Goal: Transaction & Acquisition: Complete application form

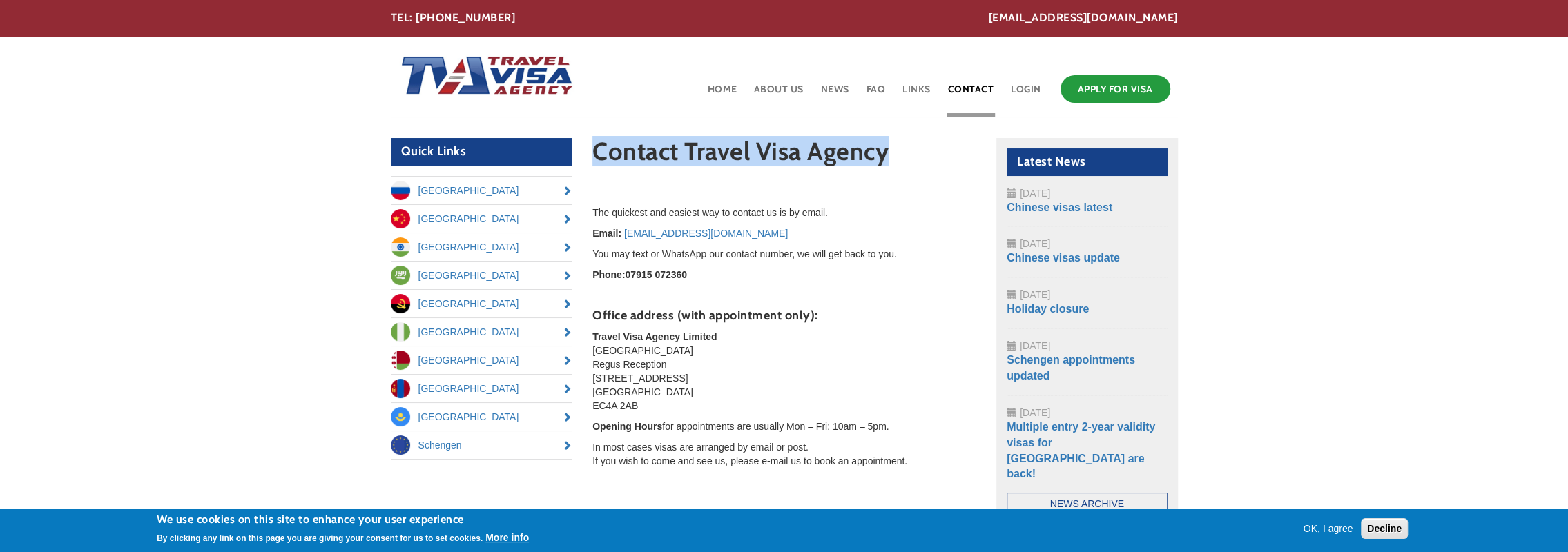
drag, startPoint x: 595, startPoint y: 149, endPoint x: 891, endPoint y: 163, distance: 296.3
click at [891, 163] on h1 "Contact Travel Visa Agency" at bounding box center [784, 154] width 383 height 34
drag, startPoint x: 891, startPoint y: 163, endPoint x: 859, endPoint y: 153, distance: 33.5
copy h1 "Contact Travel Visa Agency"
click at [1095, 359] on link "Schengen appointments updated" at bounding box center [1070, 368] width 128 height 28
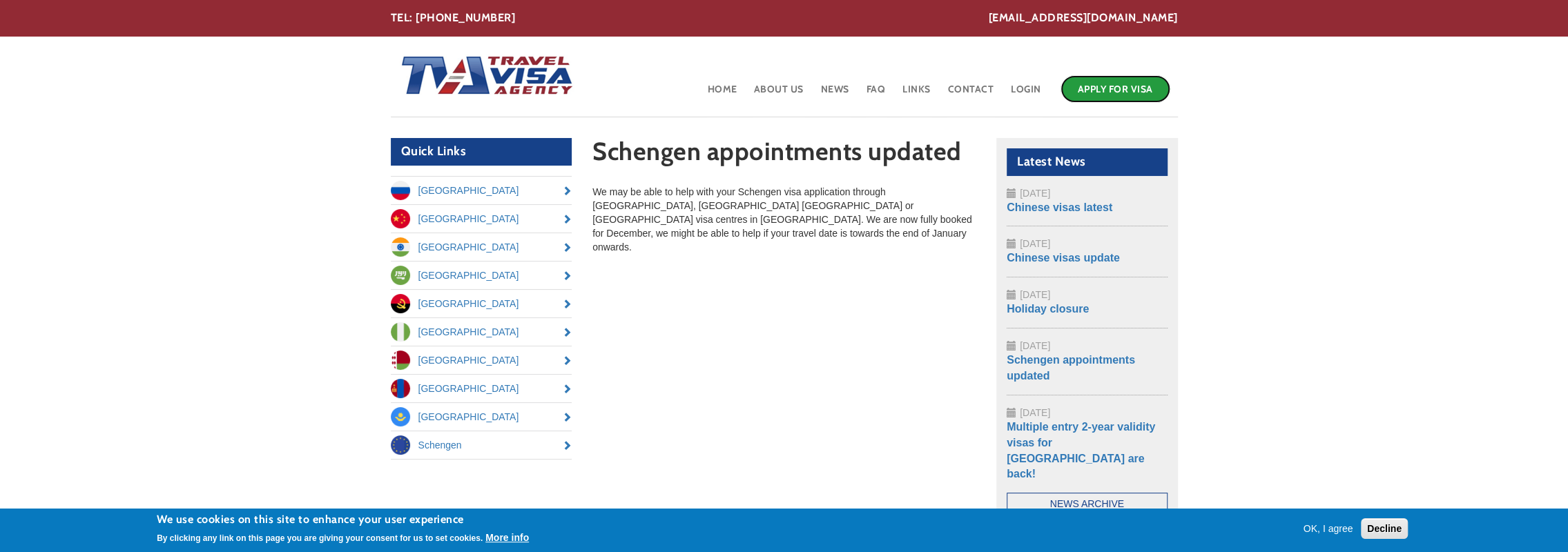
click at [1117, 91] on link "Apply for Visa" at bounding box center [1115, 89] width 110 height 28
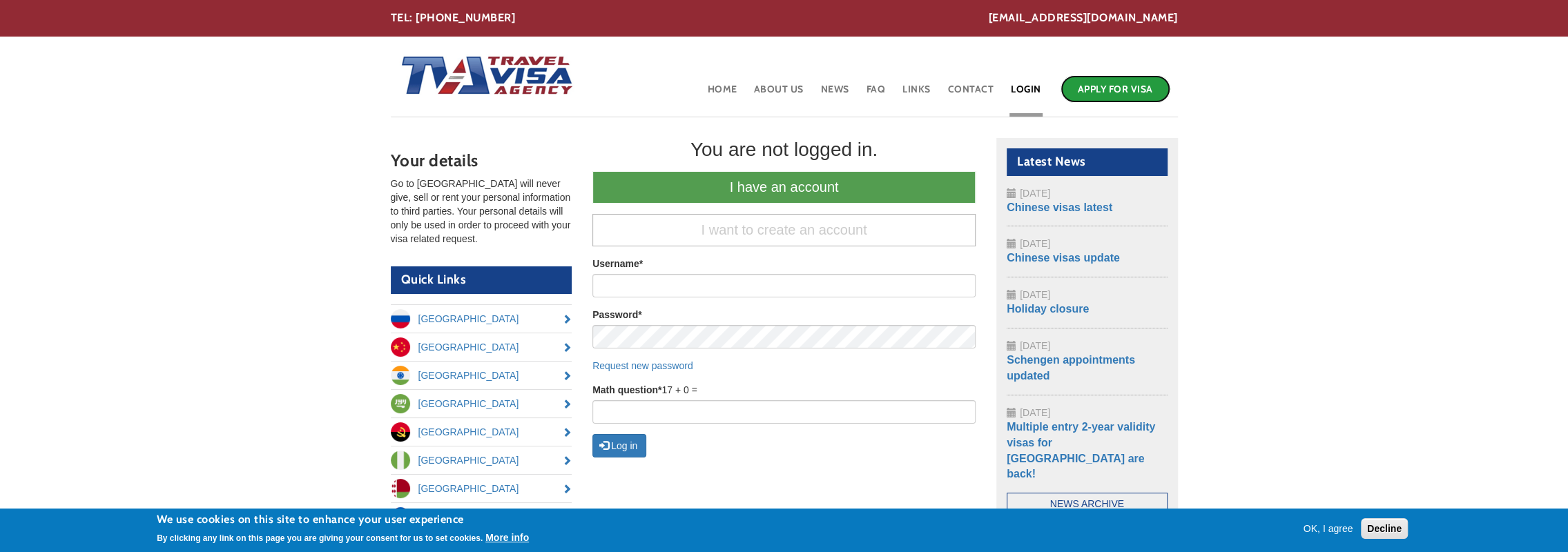
click at [1092, 89] on link "Apply for Visa" at bounding box center [1115, 89] width 110 height 28
click at [1324, 526] on button "OK, I agree" at bounding box center [1329, 528] width 61 height 14
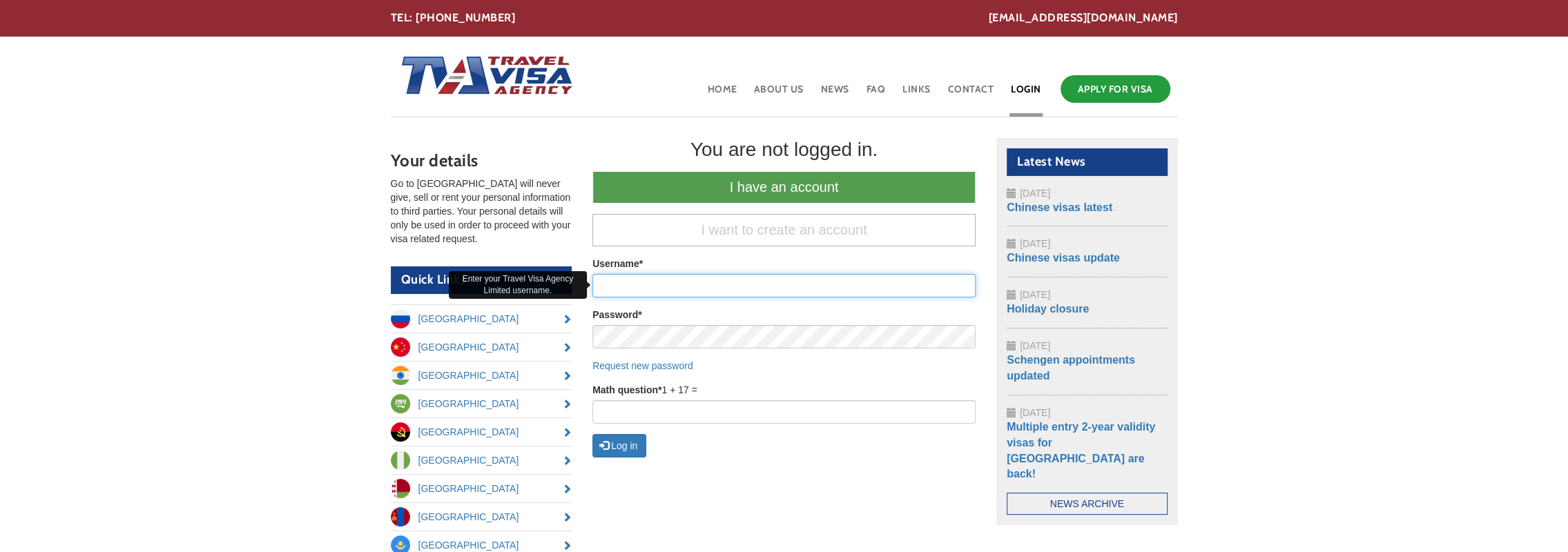
click at [657, 288] on input "Username *" at bounding box center [784, 285] width 383 height 24
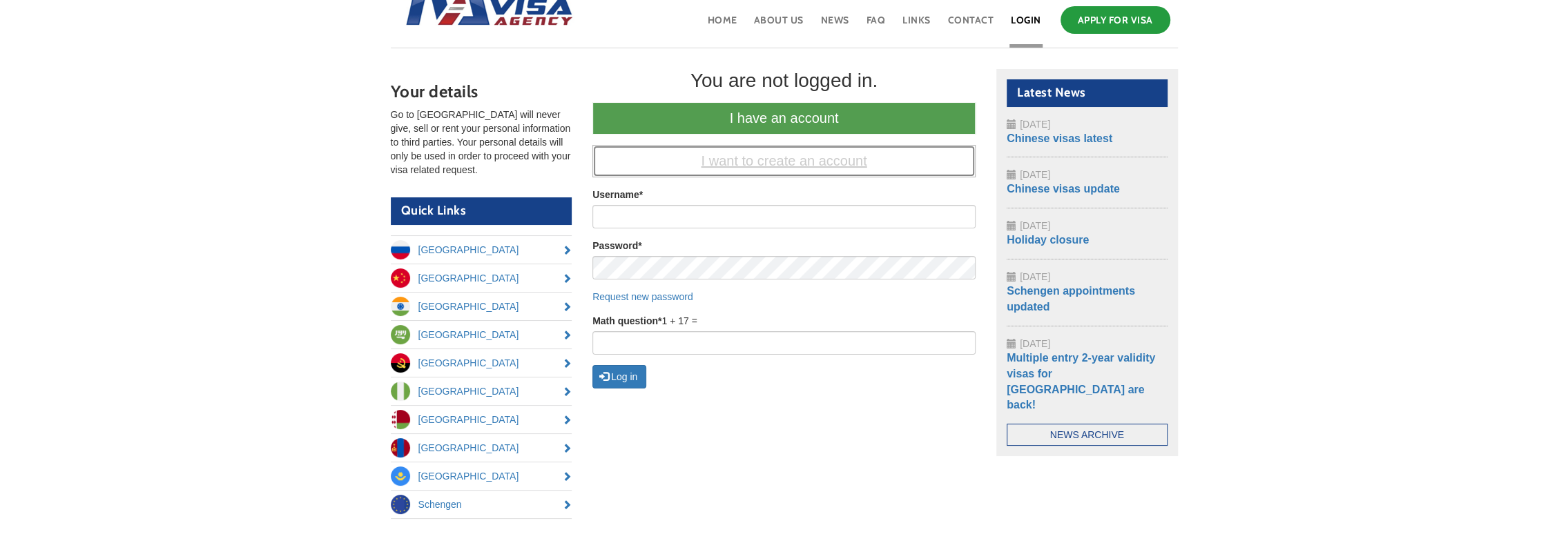
click at [753, 159] on link "I want to create an account" at bounding box center [784, 161] width 383 height 33
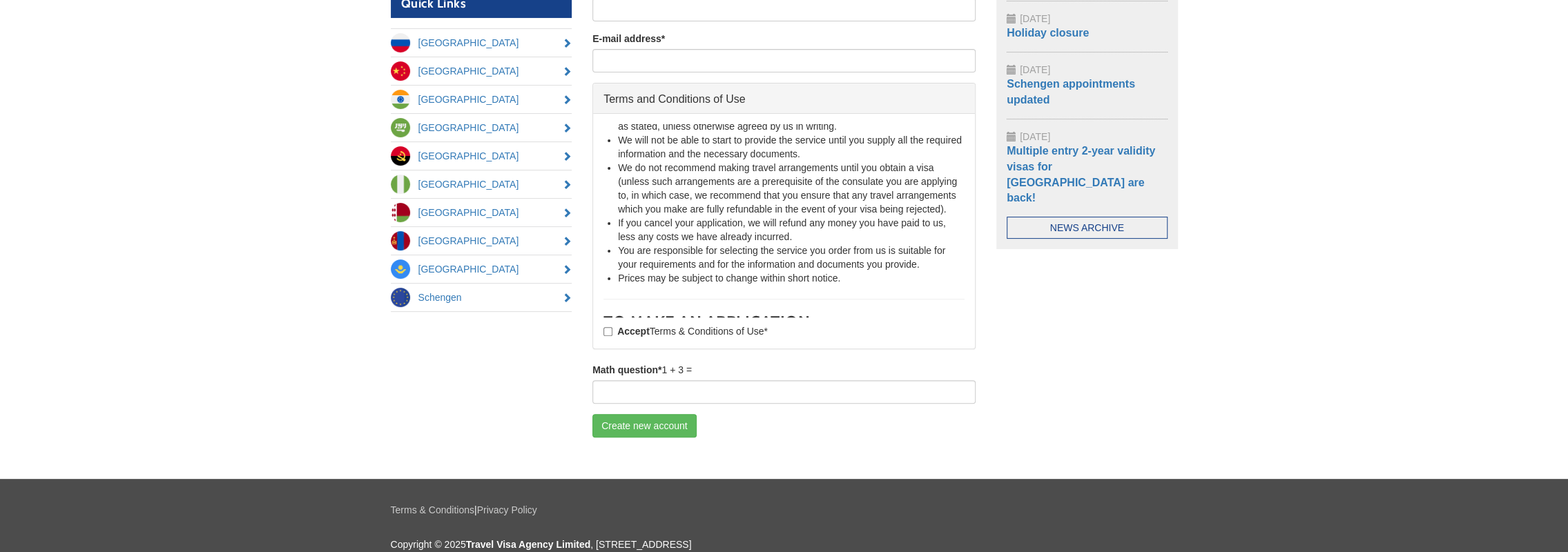
scroll to position [207, 0]
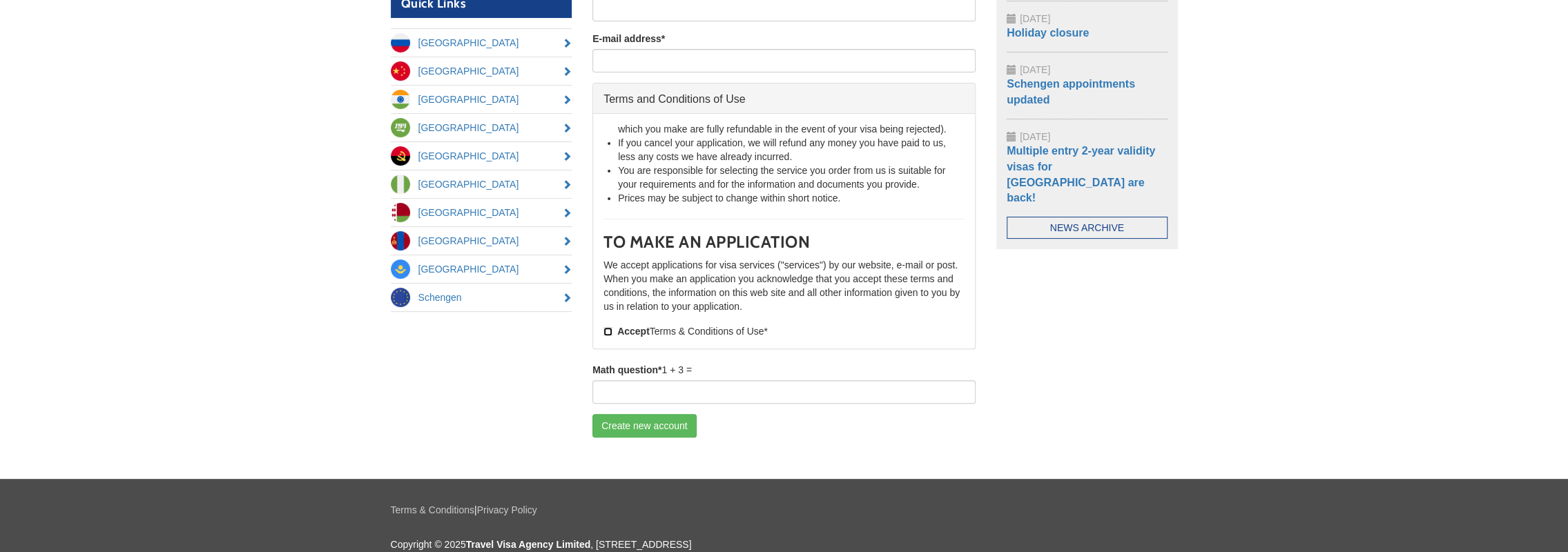
click at [611, 330] on input "Accept Terms & Conditions of Use *" at bounding box center [608, 331] width 9 height 9
checkbox input "true"
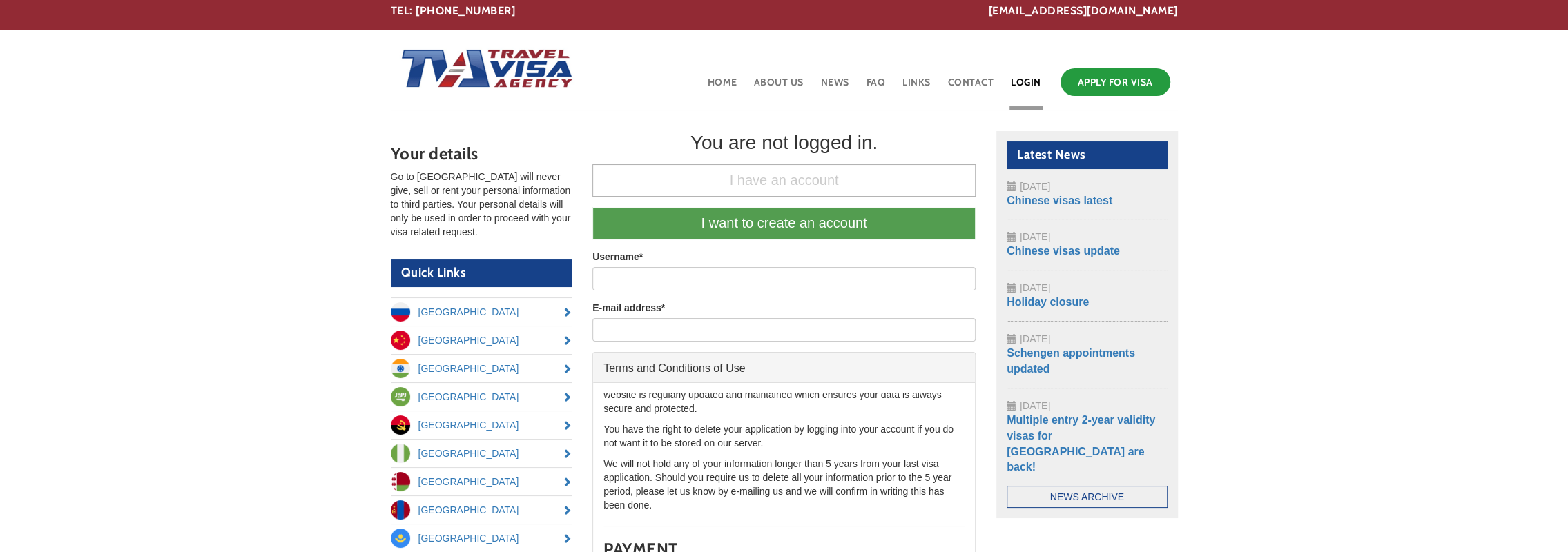
scroll to position [0, 0]
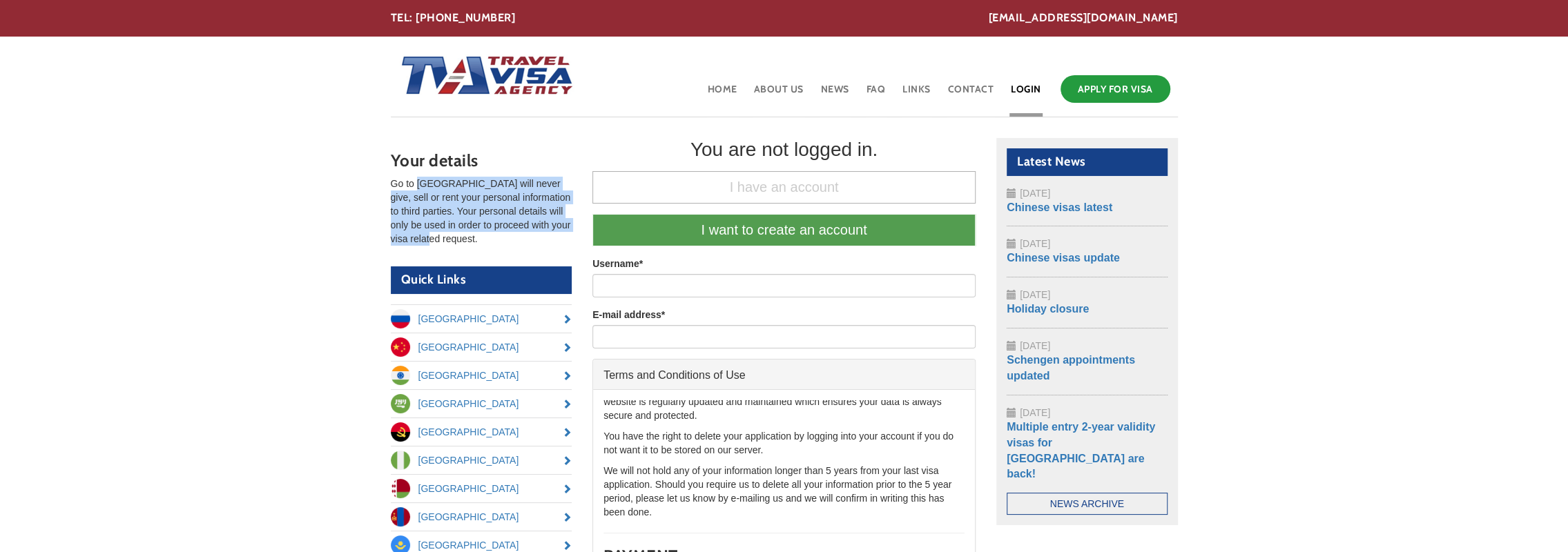
drag, startPoint x: 416, startPoint y: 179, endPoint x: 477, endPoint y: 236, distance: 83.5
click at [477, 236] on p "Go to [GEOGRAPHIC_DATA] will never give, sell or rent your personal information…" at bounding box center [482, 211] width 182 height 69
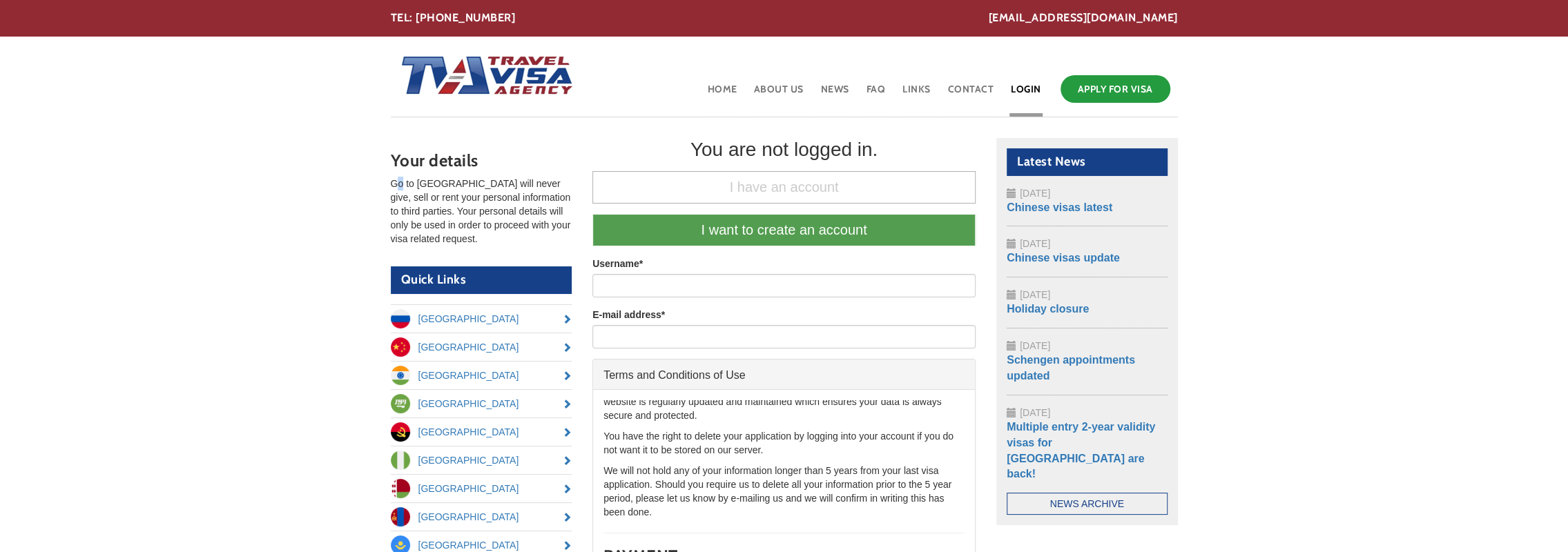
drag, startPoint x: 477, startPoint y: 236, endPoint x: 401, endPoint y: 186, distance: 91.0
click at [401, 186] on p "Go to [GEOGRAPHIC_DATA] will never give, sell or rent your personal information…" at bounding box center [482, 211] width 182 height 69
drag, startPoint x: 401, startPoint y: 186, endPoint x: 500, endPoint y: 190, distance: 99.1
click at [500, 190] on p "Go to [GEOGRAPHIC_DATA] will never give, sell or rent your personal information…" at bounding box center [482, 211] width 182 height 69
drag, startPoint x: 536, startPoint y: 179, endPoint x: 544, endPoint y: 238, distance: 59.5
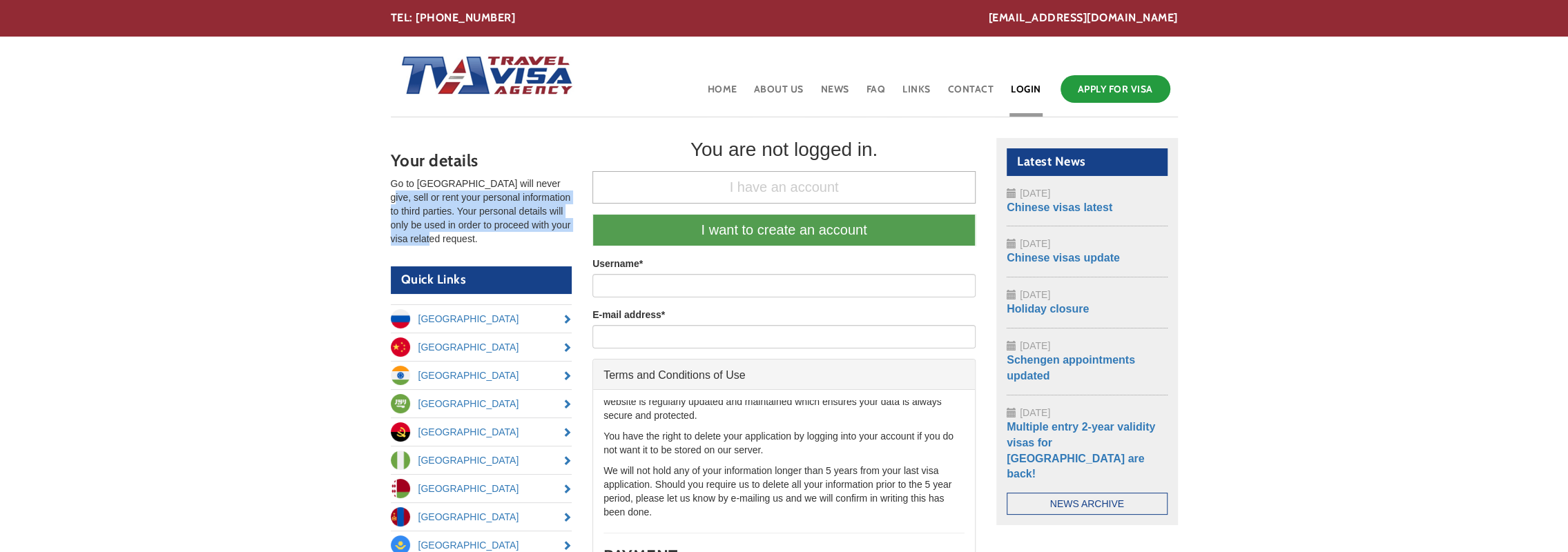
click at [544, 238] on p "Go to [GEOGRAPHIC_DATA] will never give, sell or rent your personal information…" at bounding box center [482, 211] width 182 height 69
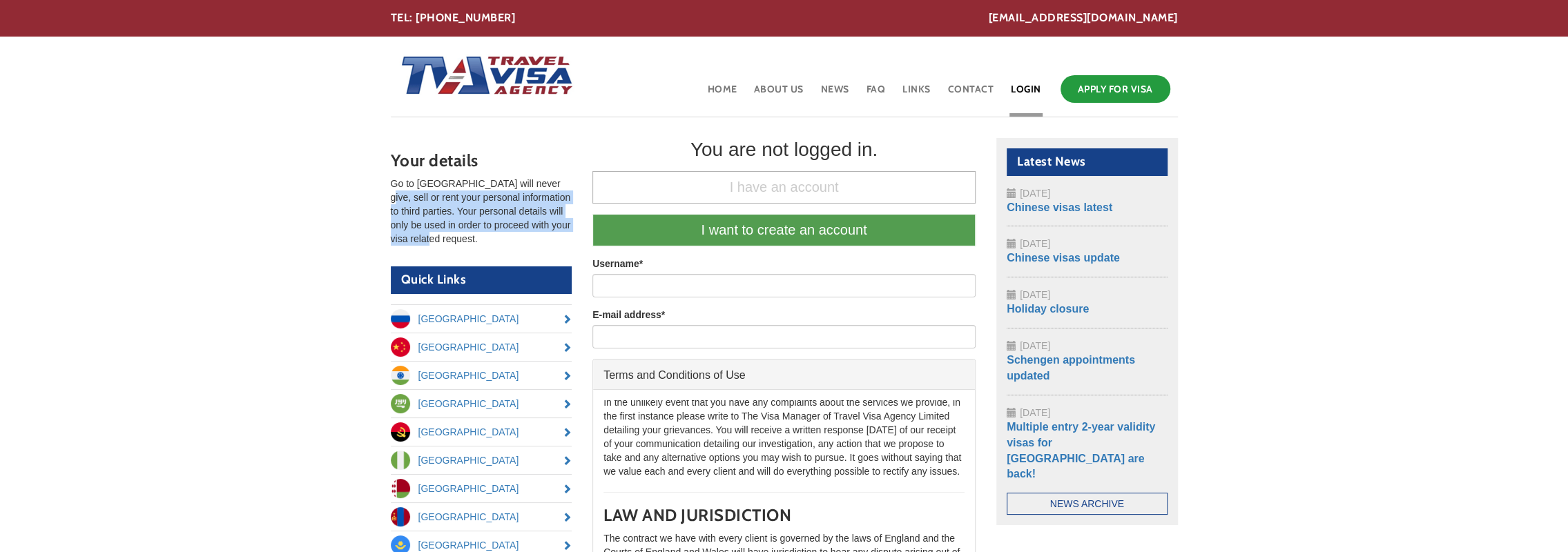
click at [482, 206] on p "Go to [GEOGRAPHIC_DATA] will never give, sell or rent your personal information…" at bounding box center [482, 211] width 182 height 69
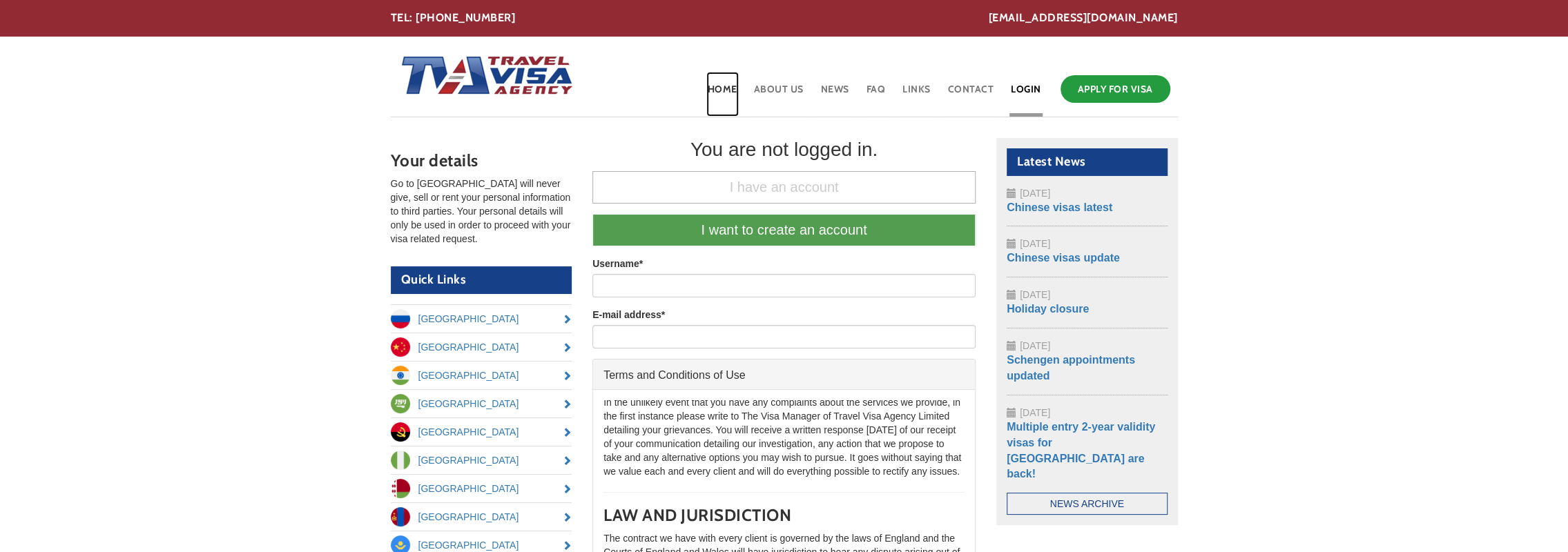
click at [733, 88] on link "Home" at bounding box center [722, 94] width 33 height 45
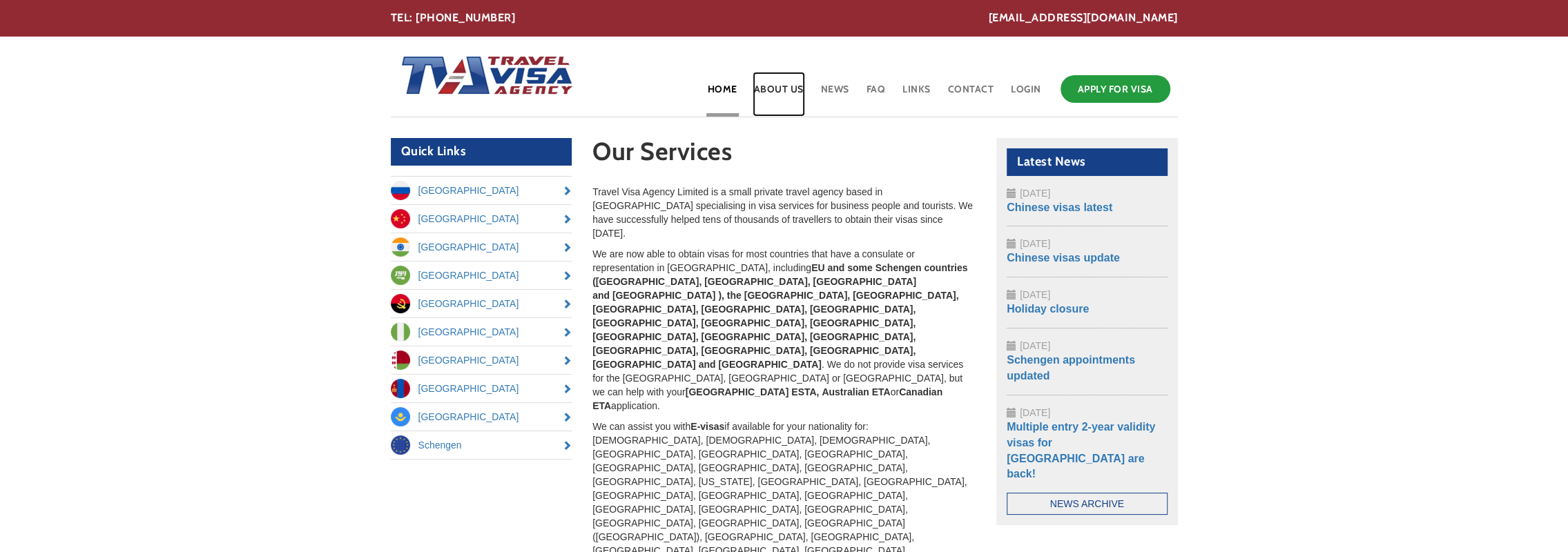
click at [776, 94] on link "About Us" at bounding box center [779, 94] width 53 height 45
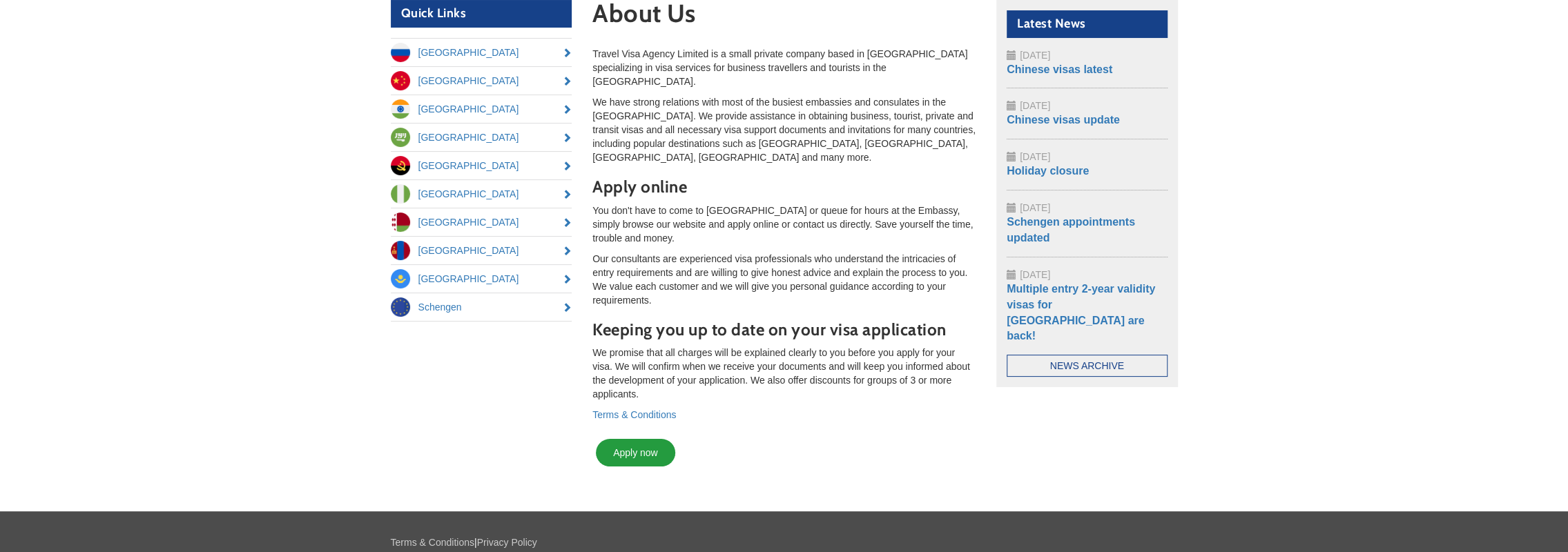
scroll to position [69, 0]
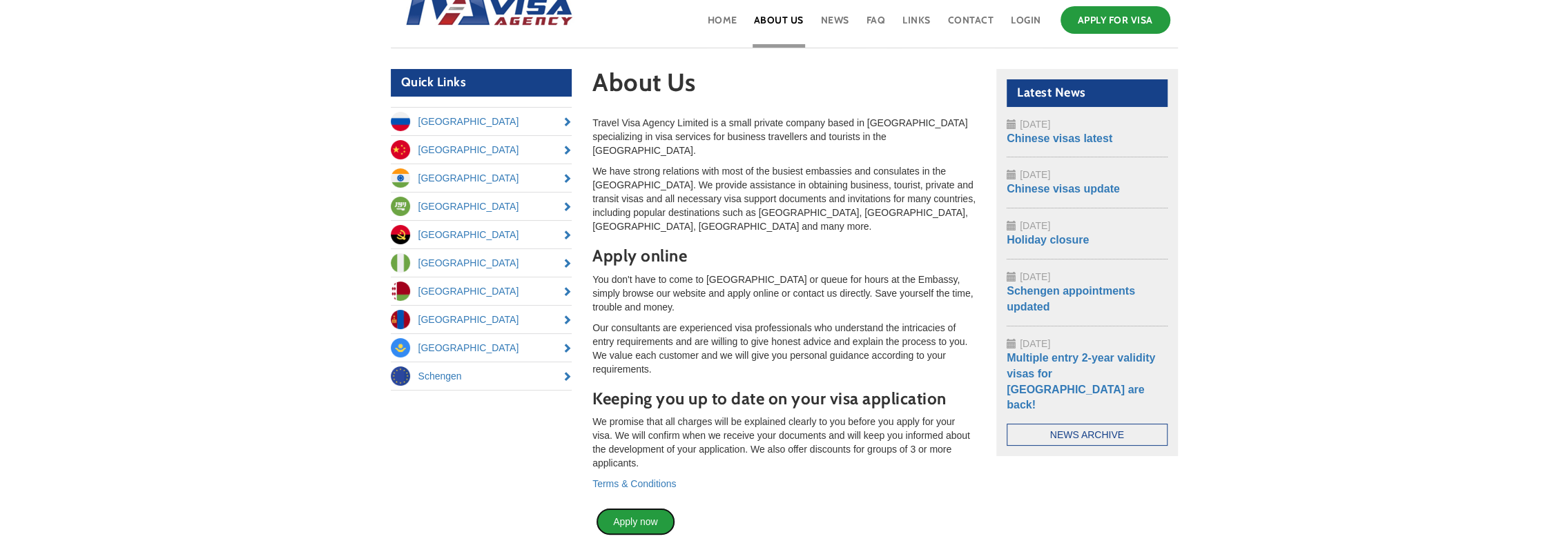
click at [645, 508] on link "Apply now" at bounding box center [636, 522] width 80 height 28
